Goal: Task Accomplishment & Management: Use online tool/utility

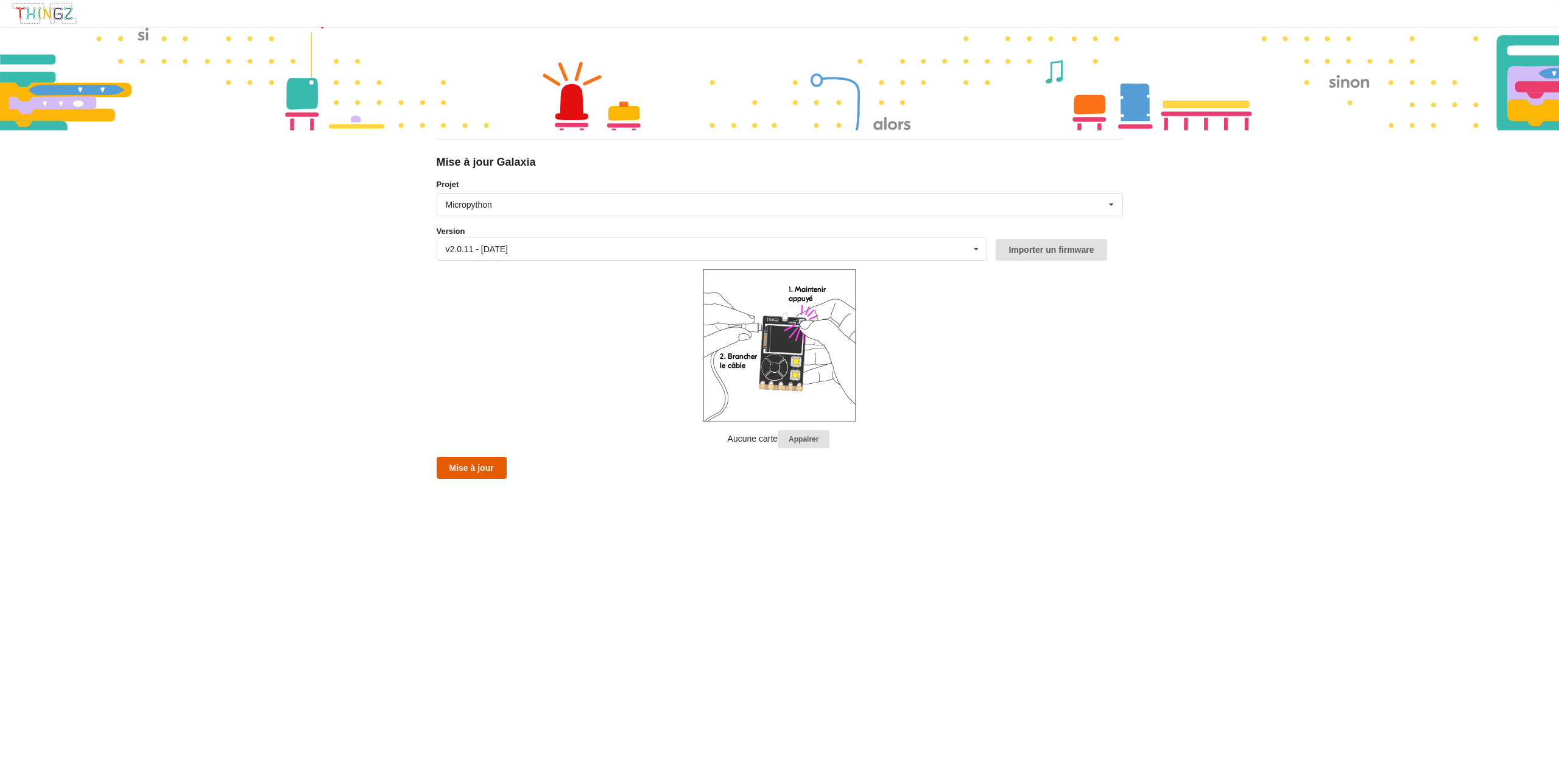
click at [460, 462] on button "Mise à jour" at bounding box center [471, 468] width 70 height 22
click at [478, 470] on button "Mise à jour" at bounding box center [471, 468] width 70 height 22
